Goal: Task Accomplishment & Management: Manage account settings

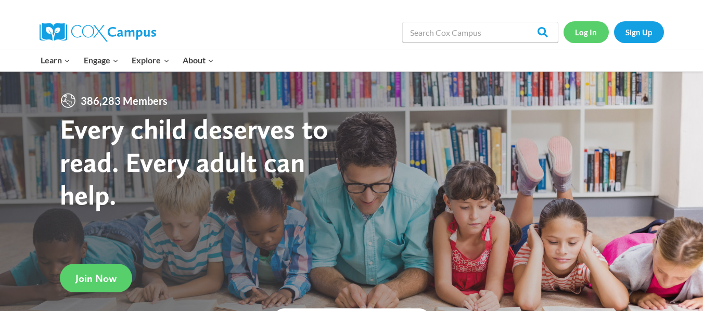
click at [582, 31] on link "Log In" at bounding box center [585, 31] width 45 height 21
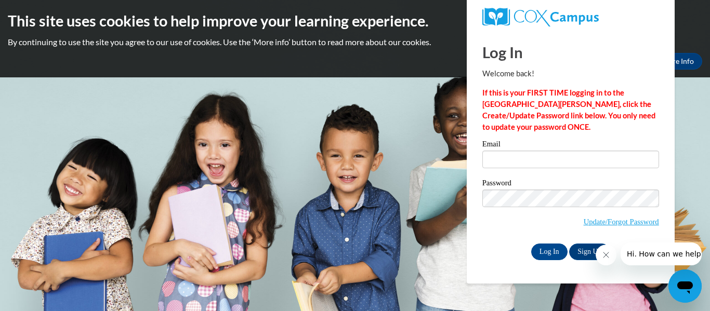
click at [607, 256] on icon "Close message from company" at bounding box center [606, 255] width 8 height 8
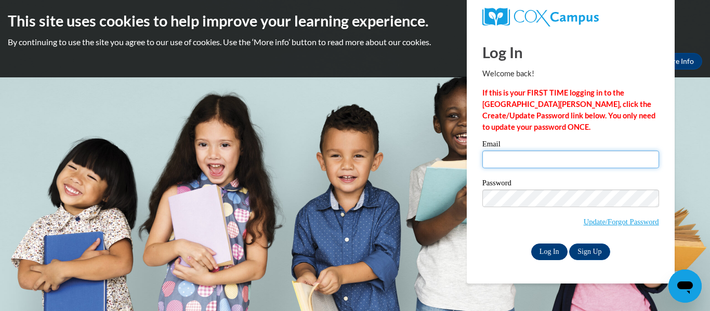
type input "jwhite@kusd.edu"
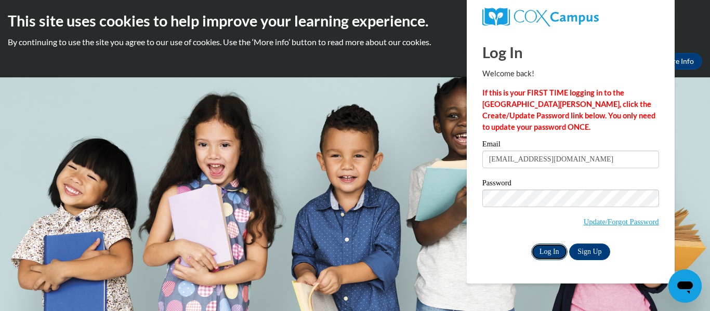
click at [541, 248] on input "Log In" at bounding box center [549, 252] width 36 height 17
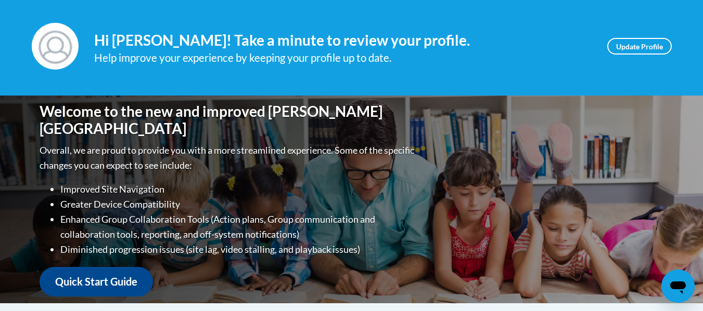
scroll to position [61, 0]
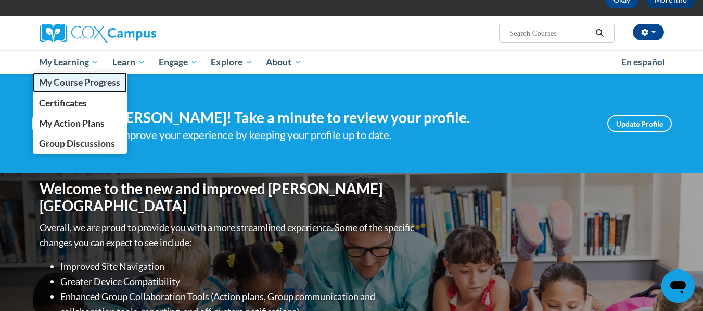
click at [70, 79] on span "My Course Progress" at bounding box center [79, 82] width 81 height 11
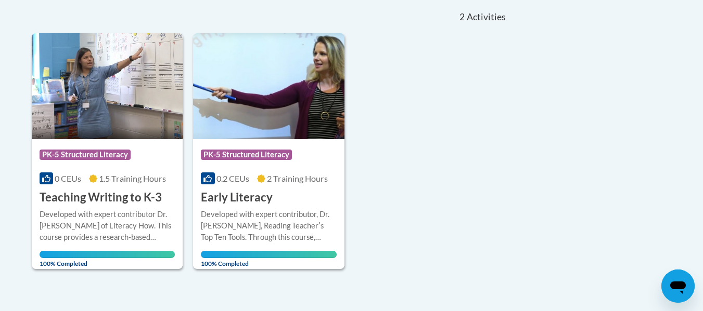
scroll to position [208, 0]
